Goal: Check status

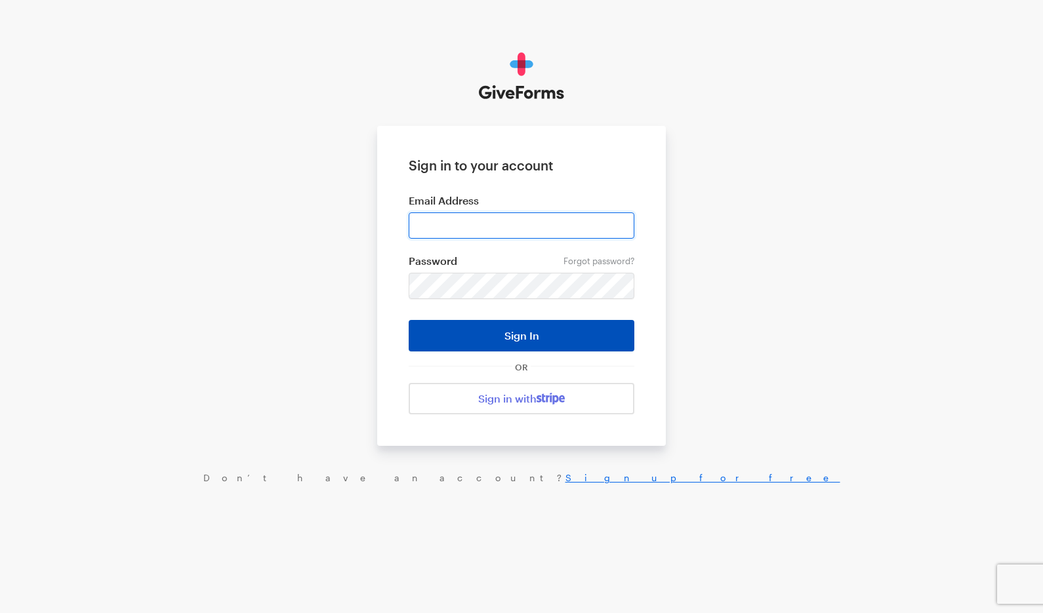
type input "tcobb@americanyouth.com"
click at [517, 333] on button "Sign In" at bounding box center [522, 335] width 226 height 31
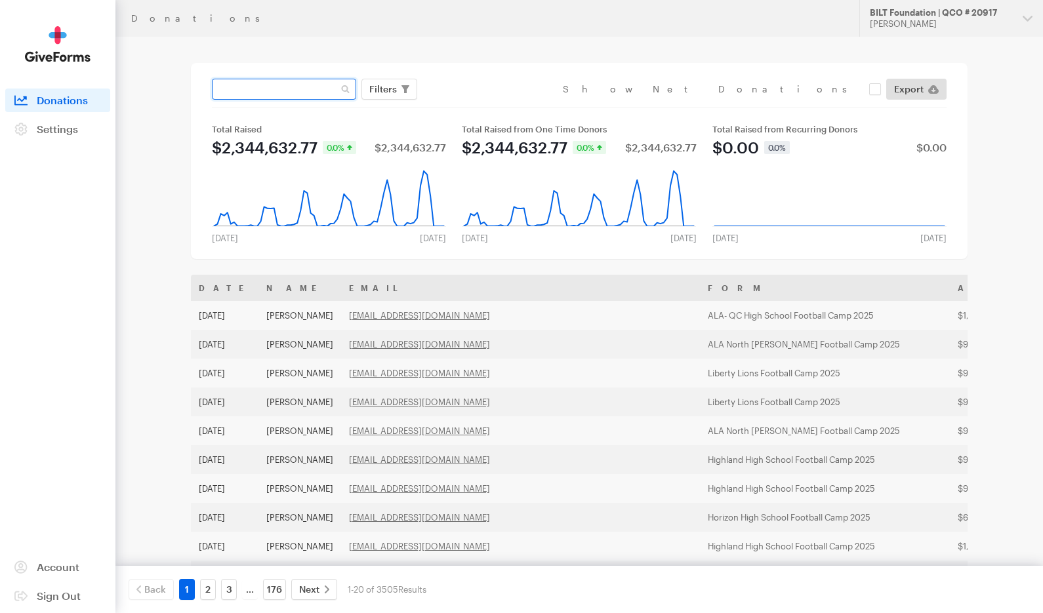
click at [316, 91] on input "text" at bounding box center [284, 89] width 144 height 21
click at [424, 127] on div "Total Raised" at bounding box center [329, 129] width 234 height 10
click at [384, 87] on span "Filters" at bounding box center [383, 89] width 28 height 16
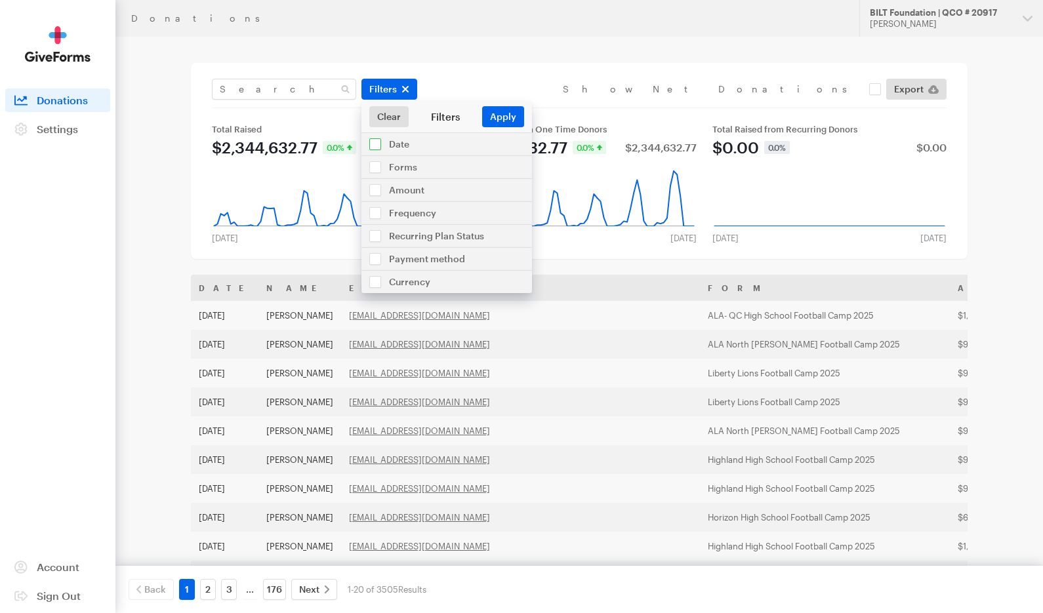
click at [375, 144] on input "checkbox" at bounding box center [446, 144] width 171 height 22
checkbox input "true"
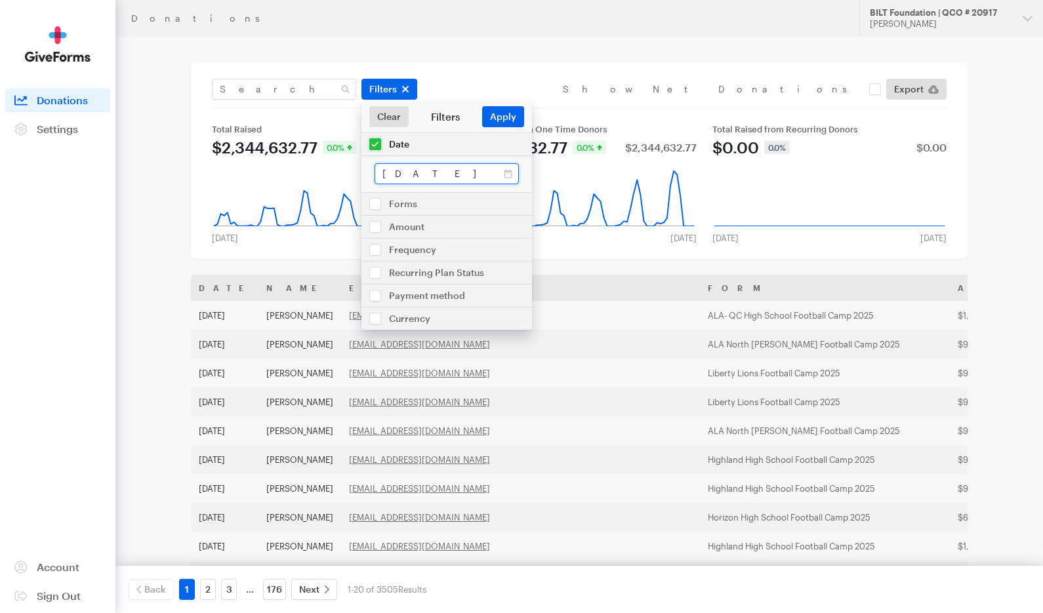
click at [510, 176] on input "[DATE] - [DATE]" at bounding box center [447, 173] width 144 height 21
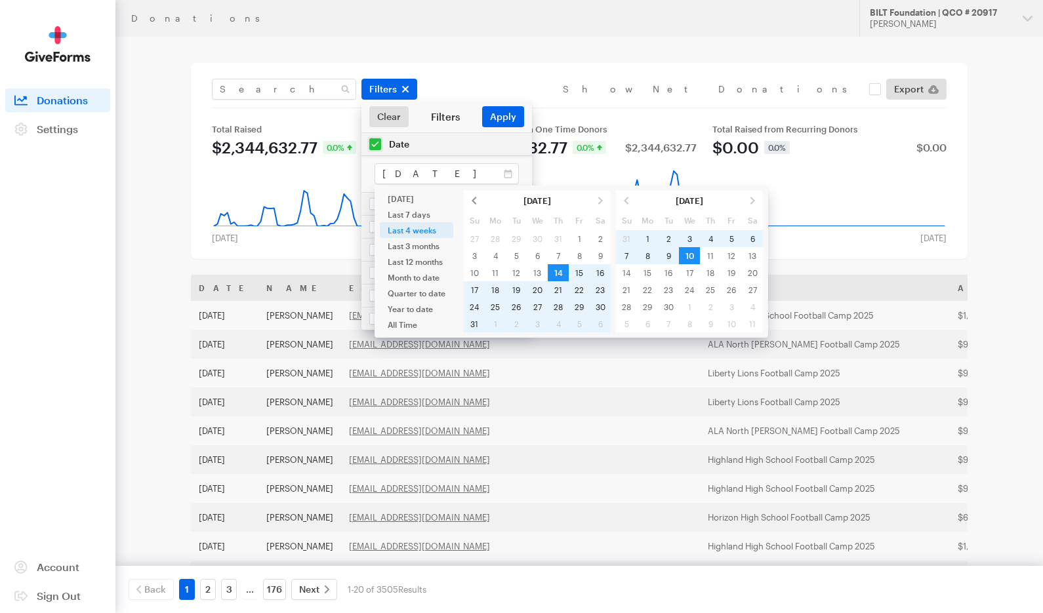
click at [473, 199] on span at bounding box center [474, 200] width 21 height 17
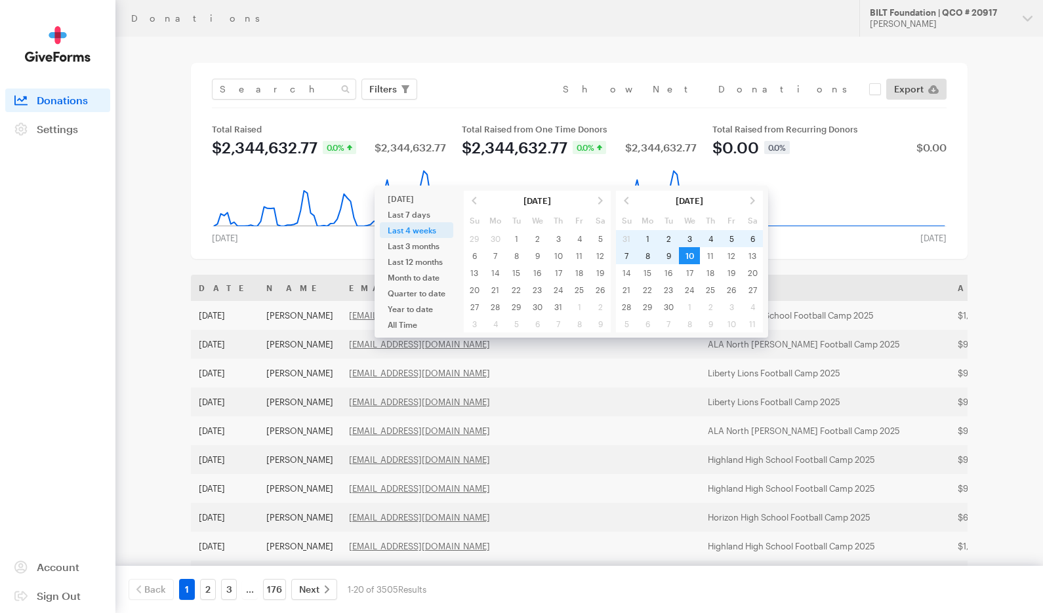
click at [473, 199] on span at bounding box center [474, 200] width 21 height 17
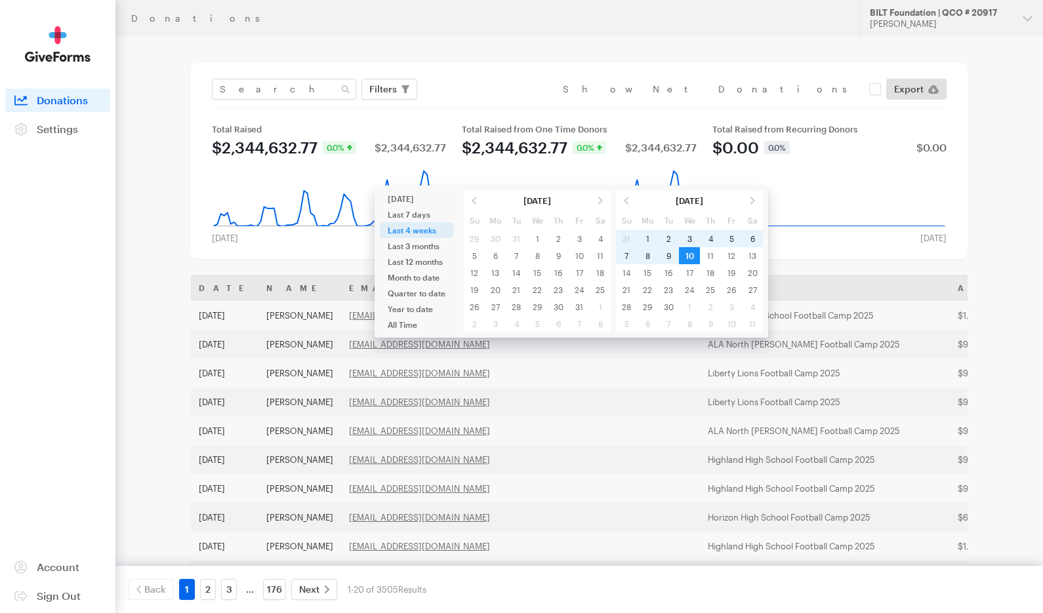
click at [473, 199] on span at bounding box center [474, 200] width 21 height 17
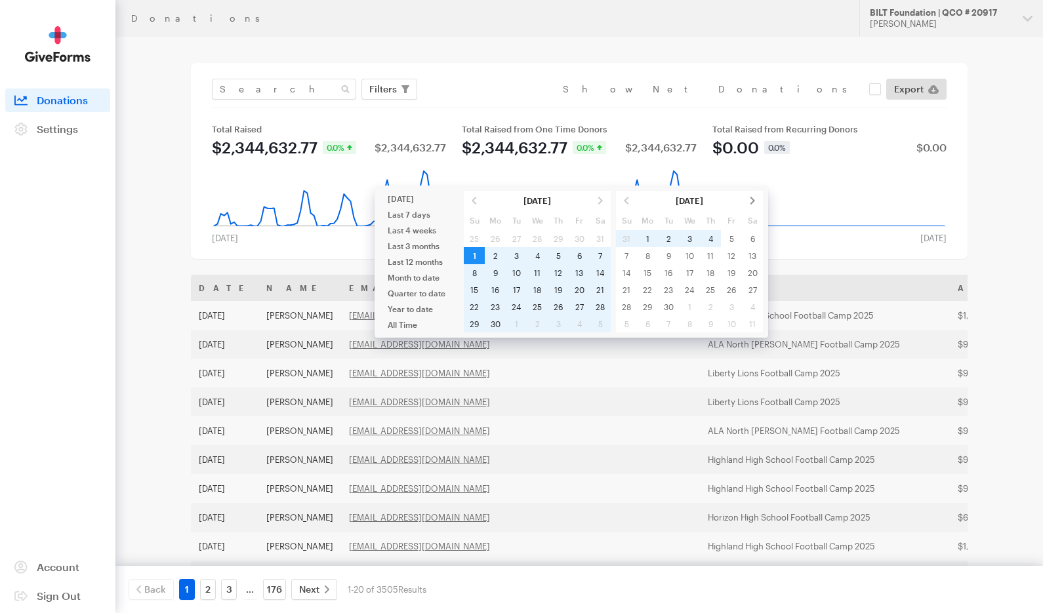
click at [752, 198] on span at bounding box center [752, 200] width 21 height 17
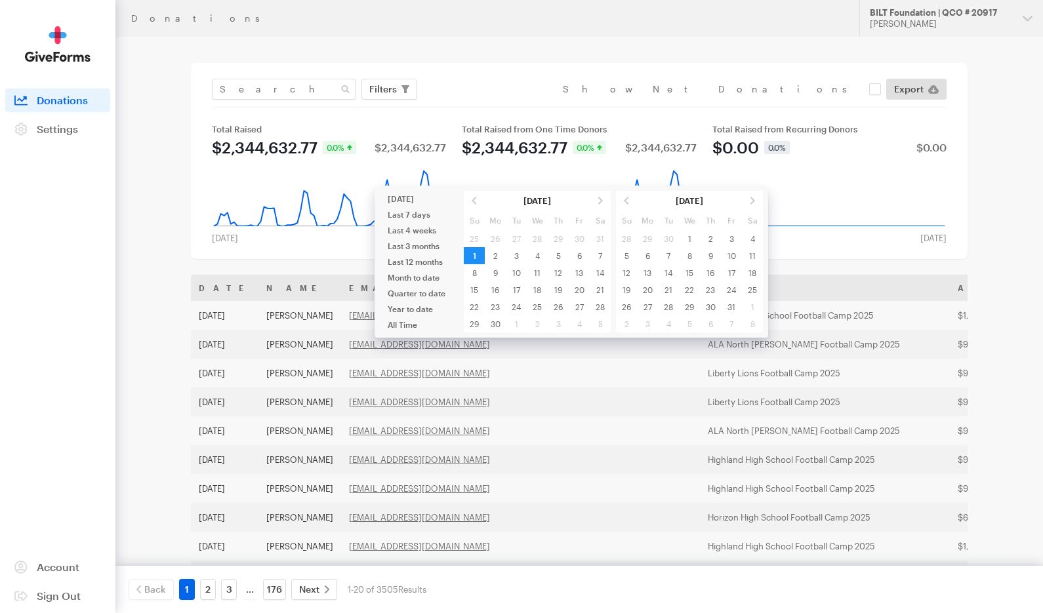
click at [752, 198] on span at bounding box center [752, 200] width 21 height 17
click at [626, 199] on span at bounding box center [626, 200] width 21 height 17
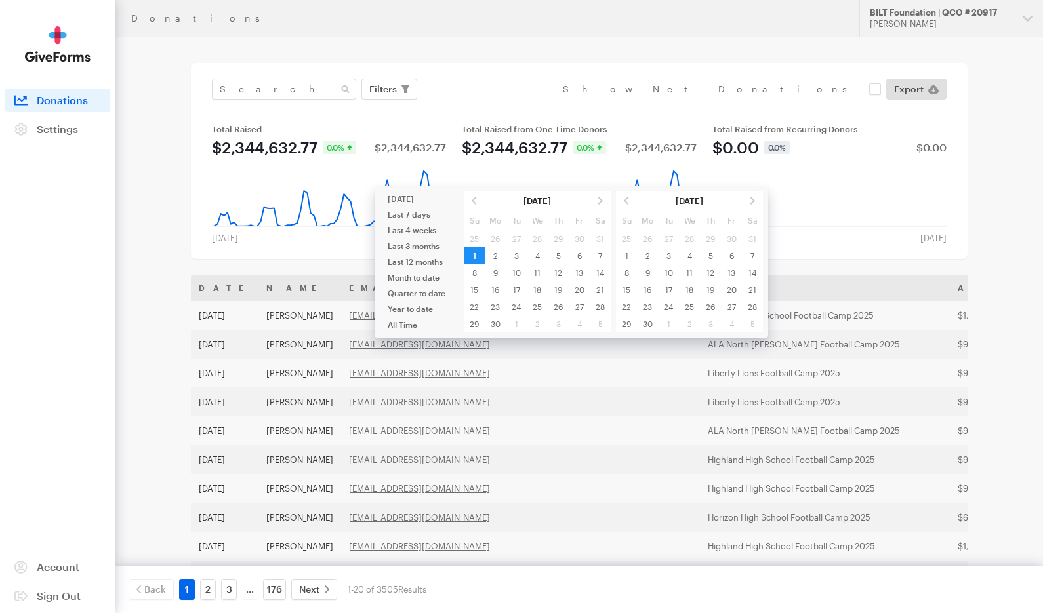
click at [626, 199] on span at bounding box center [626, 200] width 21 height 17
click at [755, 200] on span at bounding box center [752, 200] width 21 height 17
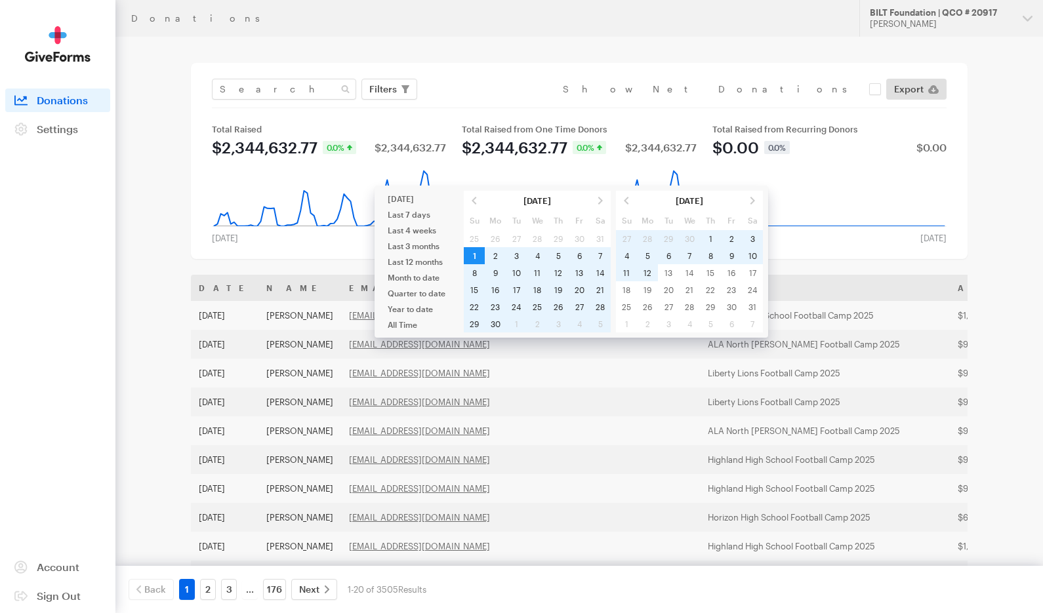
type input "[DATE] - [DATE]"
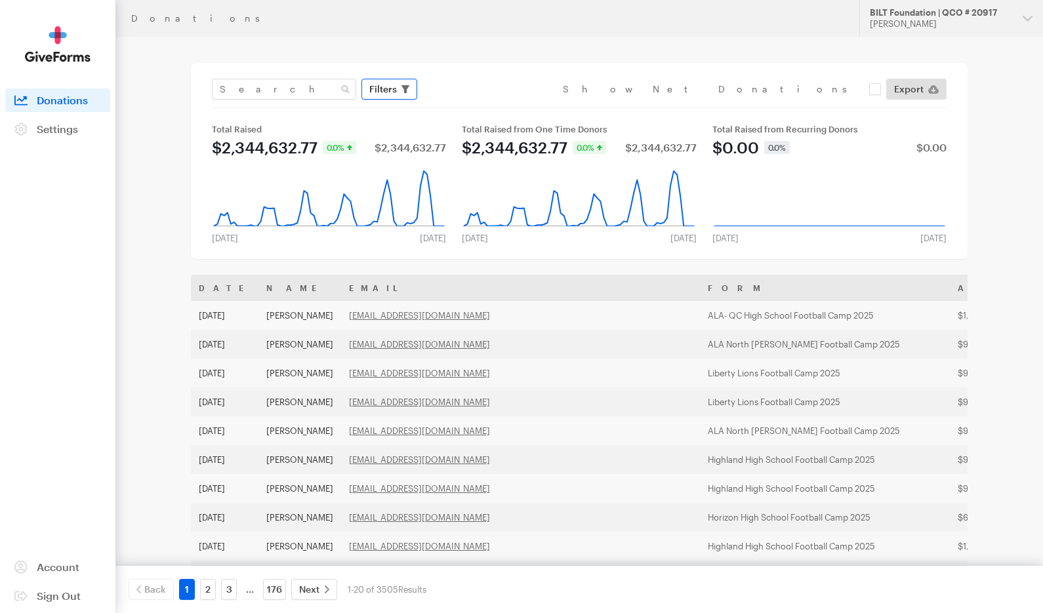
click at [386, 87] on span "Filters" at bounding box center [383, 89] width 28 height 16
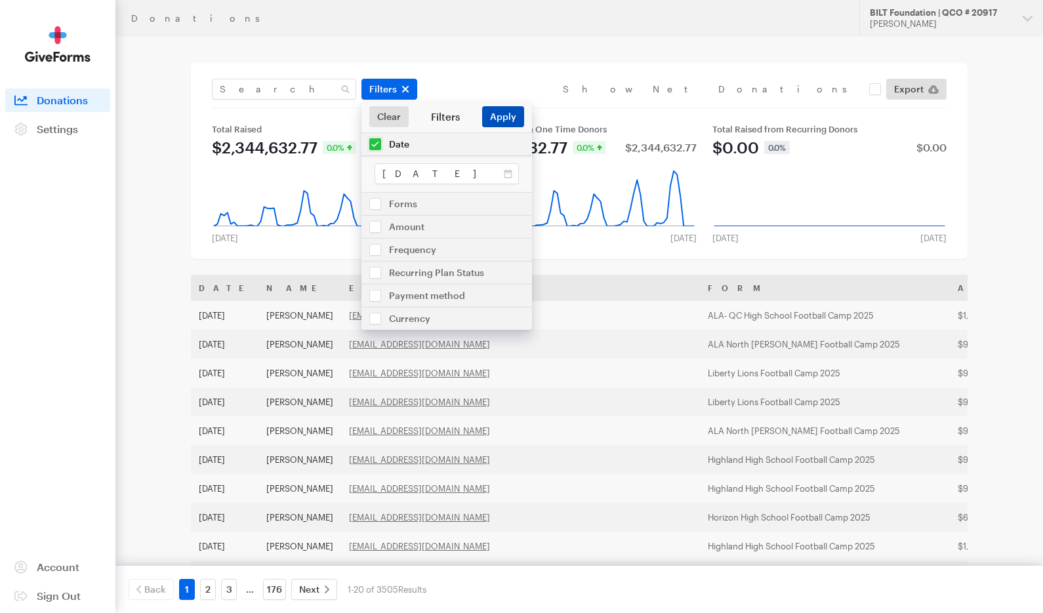
click at [500, 115] on button "Apply" at bounding box center [503, 116] width 42 height 21
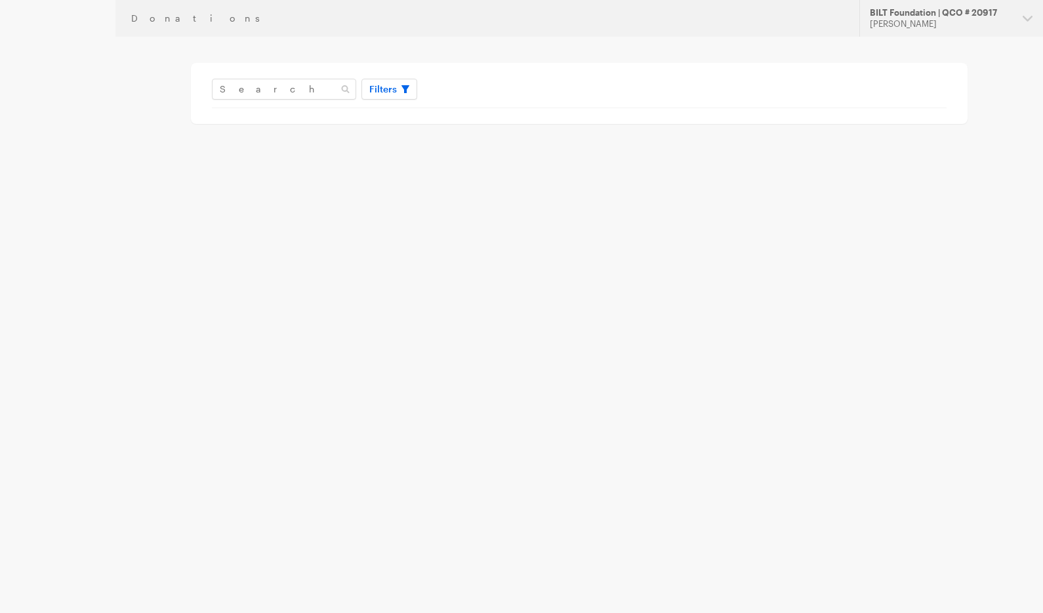
type input "[DATE] - [DATE]"
